Goal: Transaction & Acquisition: Purchase product/service

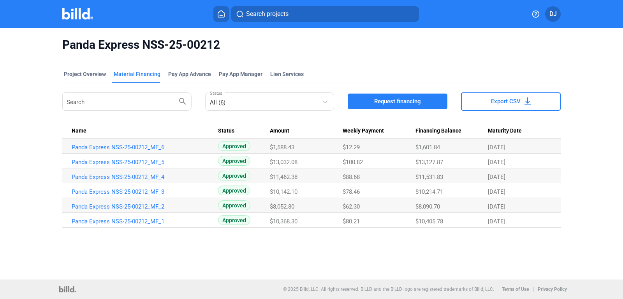
click at [402, 101] on span "Request financing" at bounding box center [397, 101] width 47 height 8
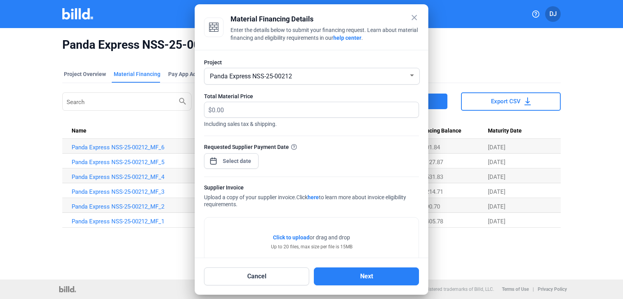
click at [374, 84] on div "Panda Express NSS-25-00212" at bounding box center [311, 76] width 207 height 16
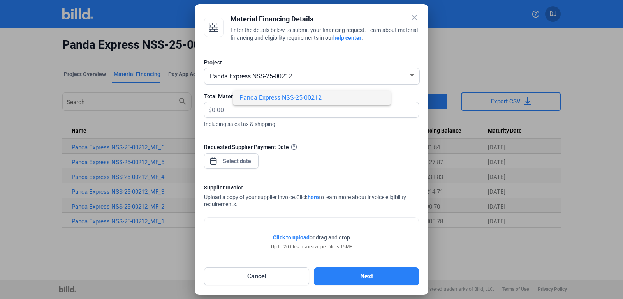
click at [224, 112] on div at bounding box center [311, 149] width 623 height 299
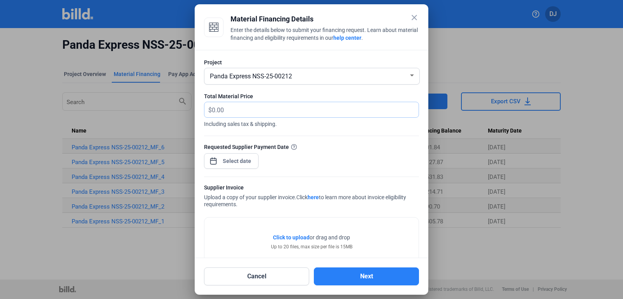
click at [224, 112] on input "text" at bounding box center [311, 109] width 198 height 15
type input "13,066.23"
click at [245, 163] on input at bounding box center [236, 160] width 33 height 9
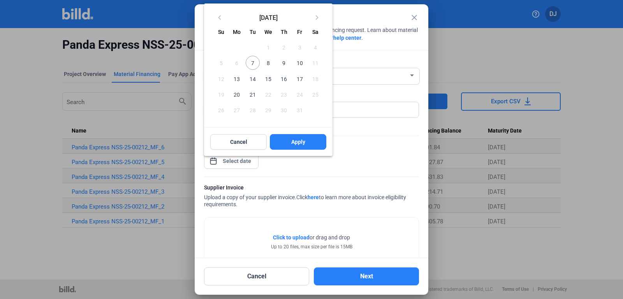
click at [251, 62] on span "7" at bounding box center [253, 63] width 14 height 14
click at [288, 146] on button "Apply" at bounding box center [298, 142] width 56 height 16
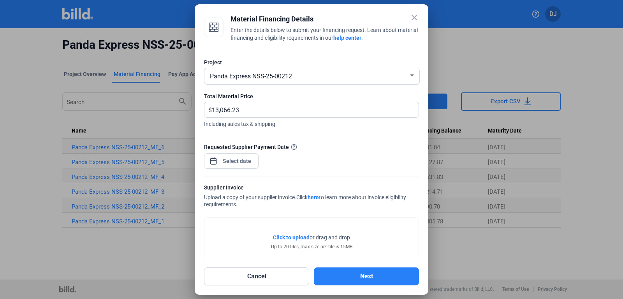
click at [285, 234] on span "Click to upload Tap to upload" at bounding box center [291, 237] width 37 height 8
click at [351, 279] on button "Next" at bounding box center [366, 276] width 105 height 18
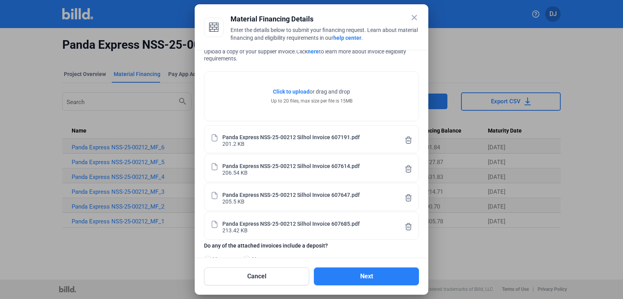
scroll to position [169, 0]
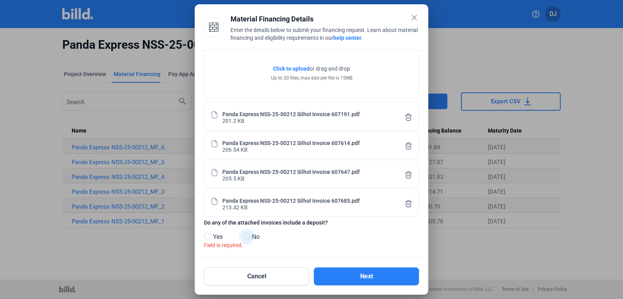
click at [249, 237] on span at bounding box center [246, 235] width 7 height 7
click at [249, 237] on input "No" at bounding box center [246, 237] width 6 height 6
radio input "true"
click at [344, 274] on button "Next" at bounding box center [366, 276] width 105 height 18
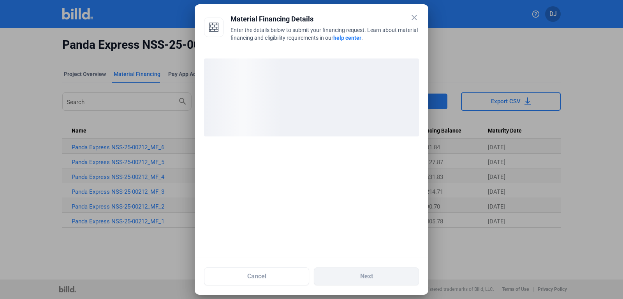
scroll to position [0, 0]
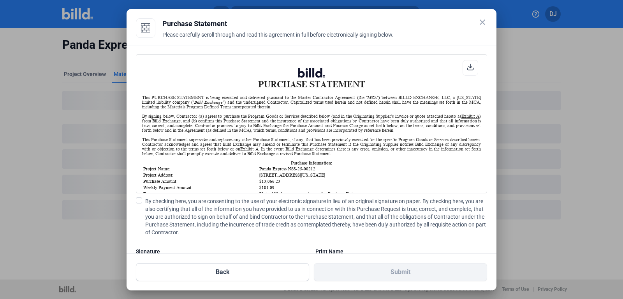
click at [141, 201] on span at bounding box center [139, 200] width 6 height 6
click at [0, 0] on input "By checking here, you are consenting to the use of your electronic signature in…" at bounding box center [0, 0] width 0 height 0
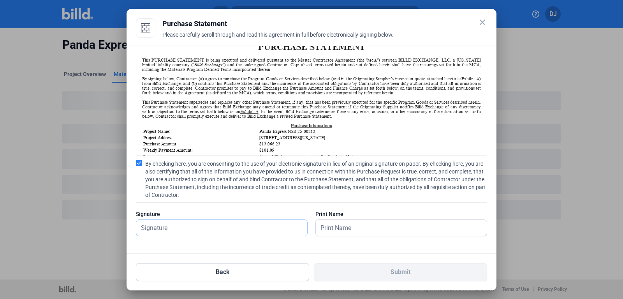
click at [184, 225] on input "text" at bounding box center [217, 228] width 162 height 16
type input "[PERSON_NAME]"
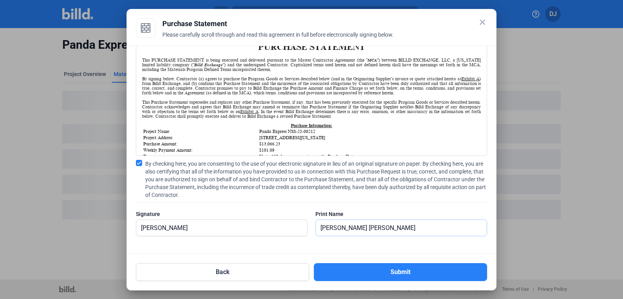
type input "[PERSON_NAME]"
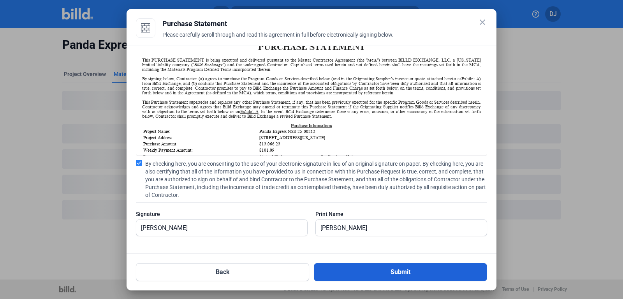
click at [346, 269] on button "Submit" at bounding box center [400, 272] width 173 height 18
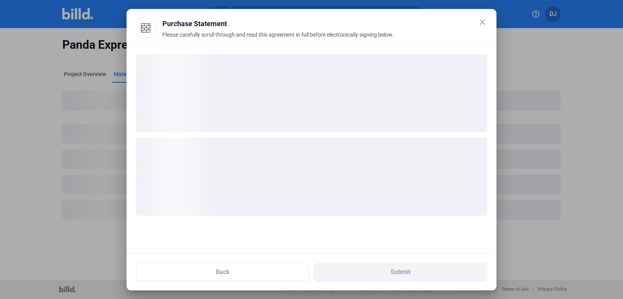
scroll to position [0, 0]
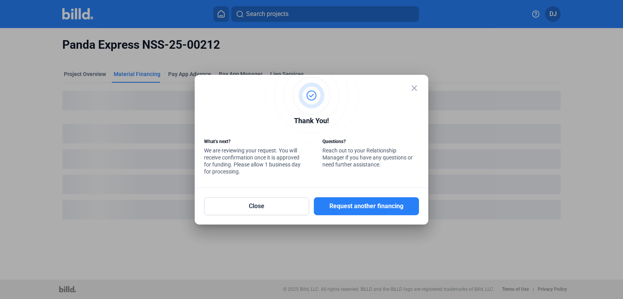
click at [415, 90] on mat-icon "close" at bounding box center [413, 87] width 9 height 9
